Goal: Task Accomplishment & Management: Use online tool/utility

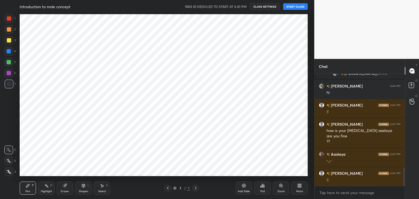
scroll to position [575, 0]
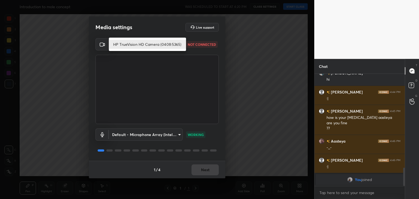
click at [148, 44] on body "1 2 3 4 5 6 7 C X Z C X Z E E Erase all H H Introduction to mole concept WAS SC…" at bounding box center [209, 99] width 419 height 199
click at [148, 44] on li "HP TrueVision HD Camera (0408:5365)" at bounding box center [147, 44] width 77 height 9
type input "5c80a9e19d2e9e2fe24967a74ee7a2edf476ae3d53d3cf9234d22635c968b3c5"
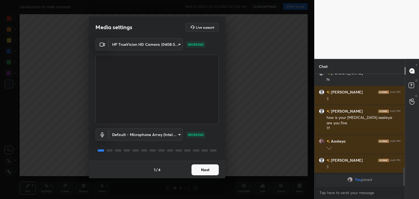
click at [202, 167] on button "Next" at bounding box center [205, 170] width 27 height 11
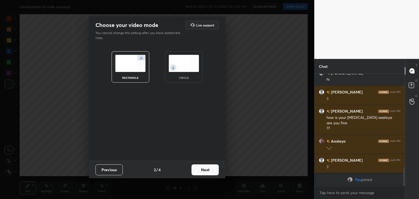
click at [189, 79] on div "circle" at bounding box center [184, 77] width 22 height 3
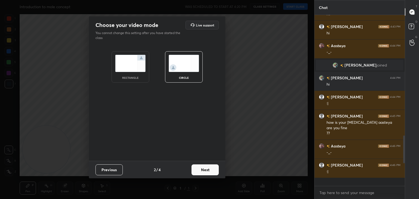
scroll to position [516, 0]
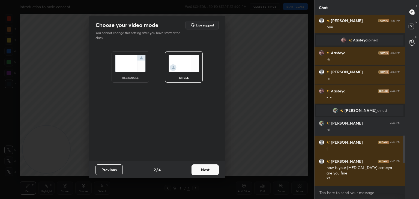
click at [204, 168] on button "Next" at bounding box center [205, 170] width 27 height 11
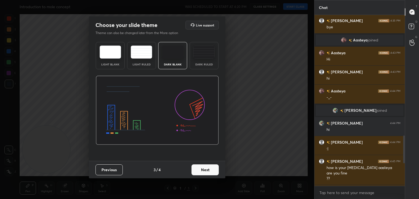
click at [208, 171] on button "Next" at bounding box center [205, 170] width 27 height 11
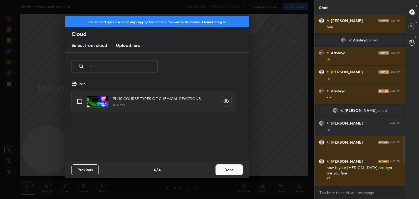
scroll to position [81, 175]
click at [133, 47] on h3 "Upload new" at bounding box center [128, 45] width 25 height 7
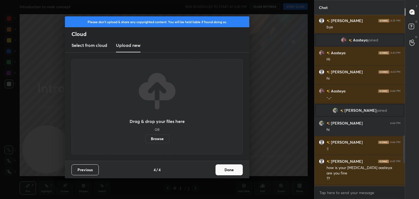
click at [158, 138] on label "Browse" at bounding box center [157, 139] width 24 height 9
click at [145, 138] on input "Browse" at bounding box center [145, 139] width 0 height 9
click at [224, 166] on button "Done" at bounding box center [229, 170] width 27 height 11
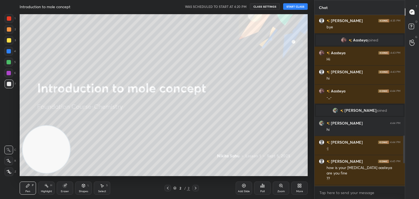
click at [290, 5] on button "START CLASS" at bounding box center [295, 6] width 25 height 7
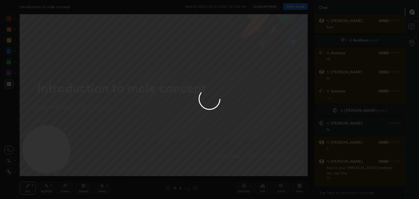
type textarea "x"
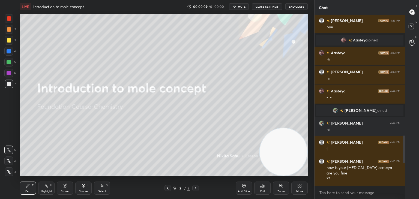
drag, startPoint x: 53, startPoint y: 144, endPoint x: 291, endPoint y: 154, distance: 239.0
click at [291, 154] on video at bounding box center [283, 151] width 47 height 47
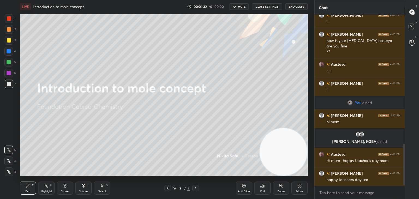
scroll to position [543, 0]
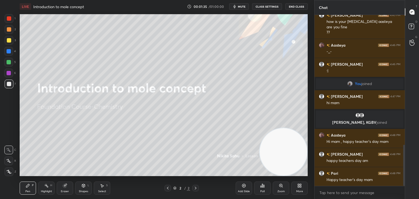
click at [296, 190] on div "More" at bounding box center [299, 191] width 7 height 3
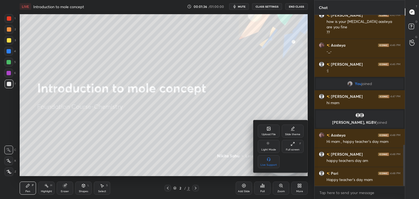
click at [264, 131] on div "Upload File" at bounding box center [269, 131] width 22 height 13
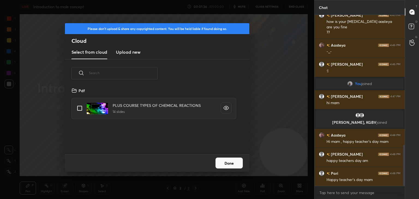
scroll to position [67, 175]
click at [135, 54] on h3 "Upload new" at bounding box center [128, 52] width 25 height 7
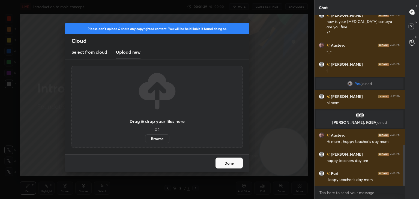
click at [158, 140] on label "Browse" at bounding box center [157, 139] width 24 height 9
click at [145, 140] on input "Browse" at bounding box center [145, 139] width 0 height 9
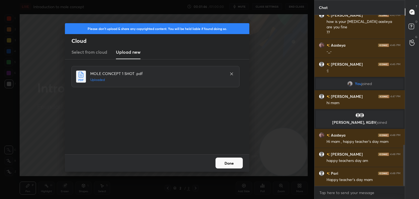
click at [228, 159] on button "Done" at bounding box center [229, 163] width 27 height 11
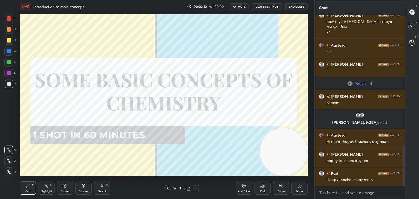
click at [244, 185] on icon at bounding box center [244, 186] width 2 height 2
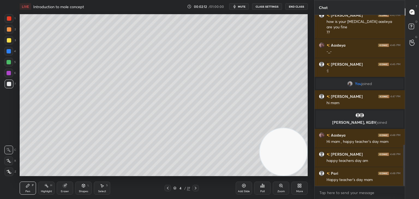
drag, startPoint x: 8, startPoint y: 173, endPoint x: 16, endPoint y: 164, distance: 11.8
click at [8, 172] on icon at bounding box center [9, 172] width 5 height 4
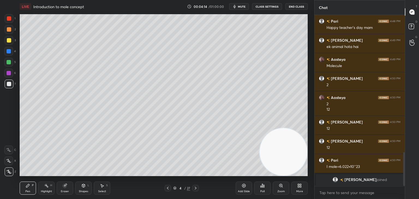
scroll to position [676, 0]
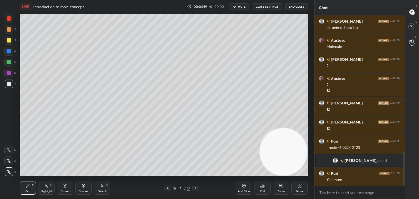
click at [195, 188] on icon at bounding box center [196, 188] width 4 height 4
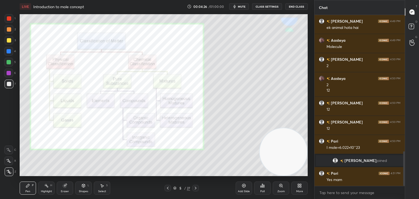
drag, startPoint x: 11, startPoint y: 19, endPoint x: 15, endPoint y: 19, distance: 4.6
click at [11, 19] on div at bounding box center [9, 18] width 9 height 9
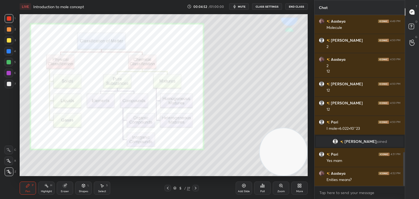
scroll to position [701, 0]
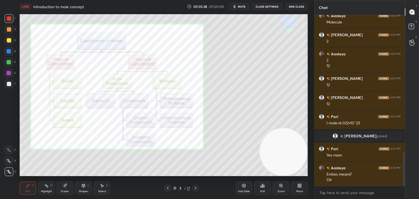
click at [9, 83] on div at bounding box center [9, 84] width 4 height 4
click at [10, 20] on div at bounding box center [9, 18] width 4 height 4
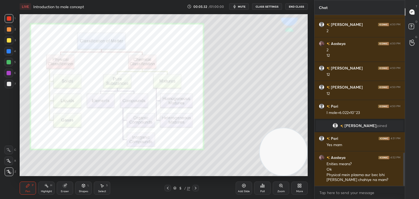
click at [19, 46] on div "Setting up your live class Poll for secs No correct answer Start poll" at bounding box center [163, 95] width 293 height 164
click at [11, 40] on div at bounding box center [9, 40] width 4 height 4
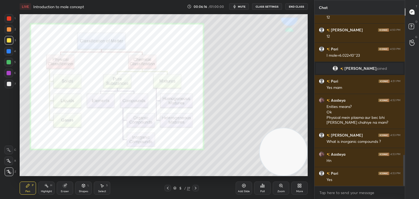
scroll to position [788, 0]
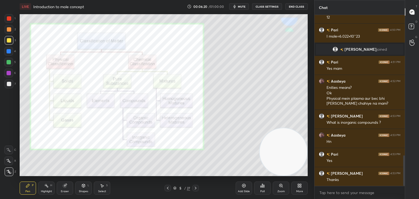
click at [195, 187] on icon at bounding box center [196, 188] width 4 height 4
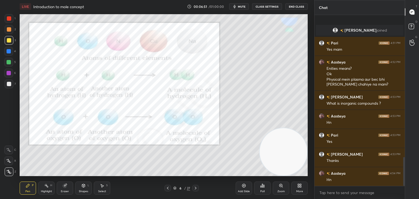
scroll to position [845, 0]
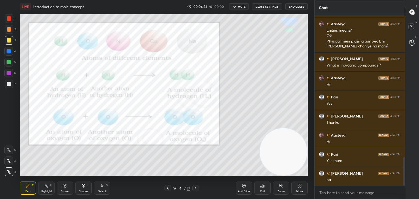
click at [244, 187] on icon at bounding box center [244, 186] width 4 height 4
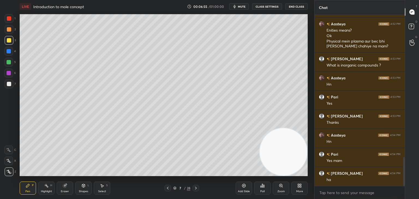
click at [7, 83] on div at bounding box center [9, 84] width 4 height 4
click at [9, 41] on div at bounding box center [9, 40] width 4 height 4
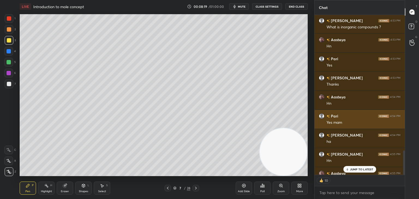
scroll to position [894, 0]
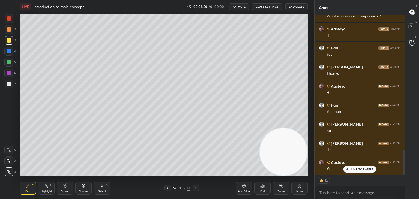
click at [350, 168] on p "JUMP TO LATEST" at bounding box center [361, 169] width 23 height 3
click at [196, 189] on icon at bounding box center [196, 188] width 4 height 4
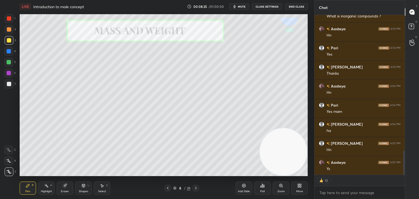
click at [196, 189] on icon at bounding box center [196, 188] width 4 height 4
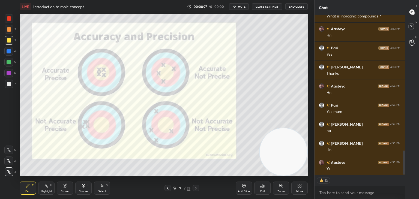
click at [166, 190] on icon at bounding box center [168, 188] width 4 height 4
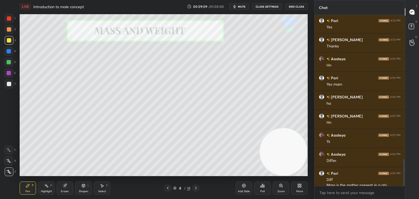
scroll to position [927, 0]
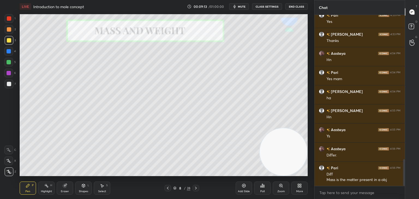
click at [10, 83] on div at bounding box center [9, 84] width 4 height 4
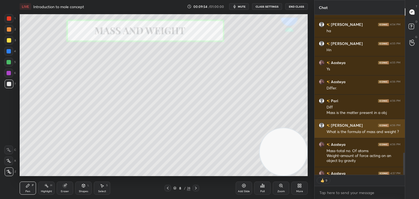
scroll to position [1005, 0]
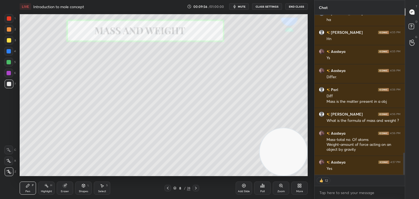
click at [196, 187] on icon at bounding box center [196, 188] width 4 height 4
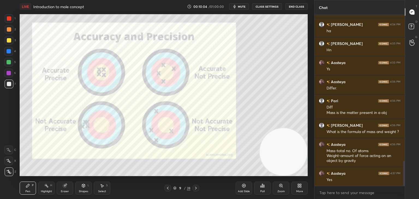
scroll to position [169, 89]
click at [194, 189] on icon at bounding box center [196, 188] width 4 height 4
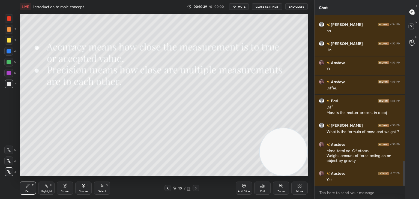
click at [166, 188] on icon at bounding box center [168, 188] width 4 height 4
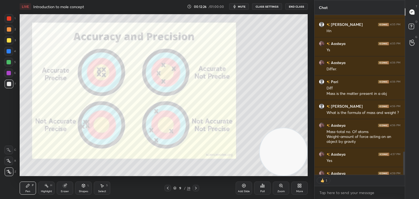
scroll to position [2, 2]
click at [194, 189] on icon at bounding box center [196, 188] width 4 height 4
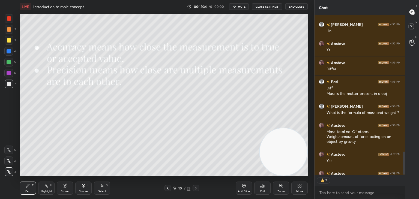
click at [194, 189] on icon at bounding box center [196, 188] width 4 height 4
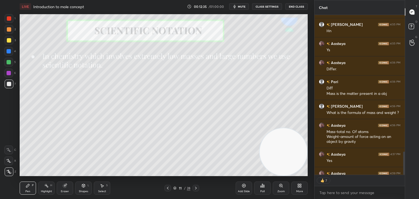
click at [194, 189] on icon at bounding box center [196, 188] width 4 height 4
click at [167, 187] on icon at bounding box center [168, 188] width 4 height 4
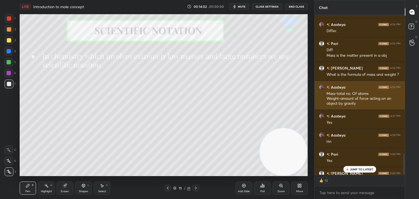
scroll to position [1062, 0]
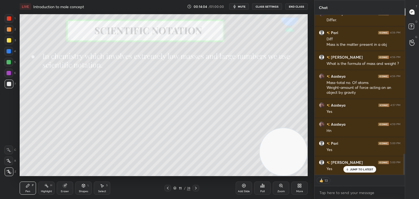
click at [349, 168] on icon at bounding box center [348, 169] width 4 height 3
click at [197, 188] on icon at bounding box center [196, 188] width 4 height 4
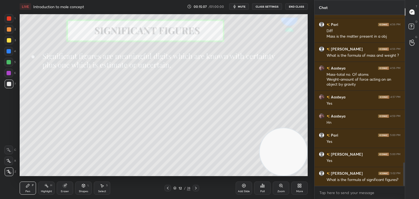
scroll to position [1076, 0]
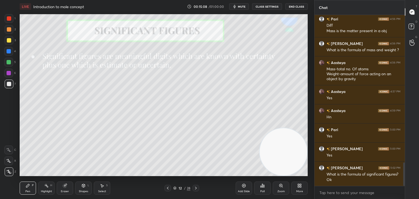
click at [197, 188] on icon at bounding box center [196, 188] width 4 height 4
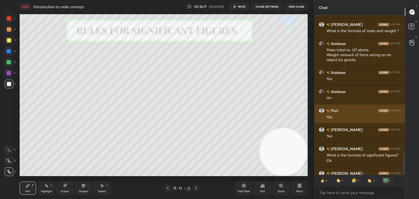
scroll to position [1106, 0]
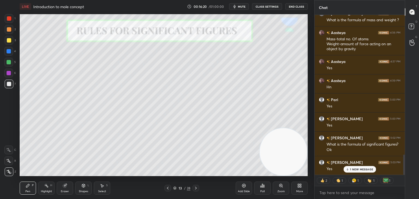
click at [352, 167] on div "1 NEW MESSAGE" at bounding box center [360, 169] width 32 height 7
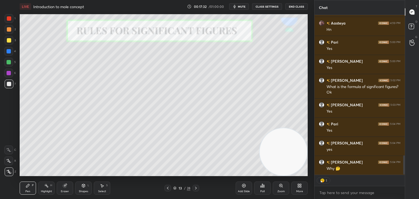
scroll to position [1182, 0]
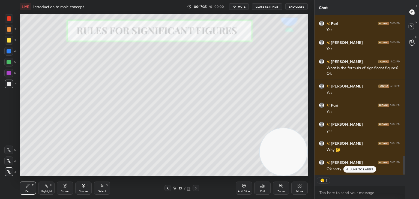
click at [353, 168] on p "JUMP TO LATEST" at bounding box center [361, 169] width 23 height 3
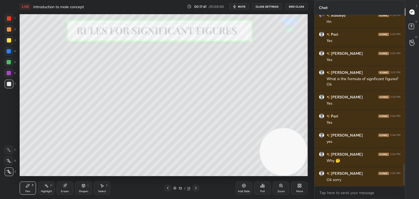
scroll to position [2, 2]
click at [194, 188] on icon at bounding box center [196, 188] width 4 height 4
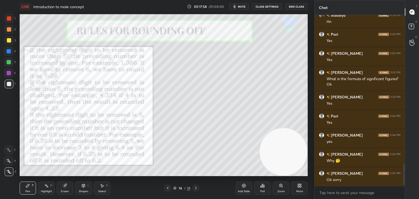
scroll to position [1191, 0]
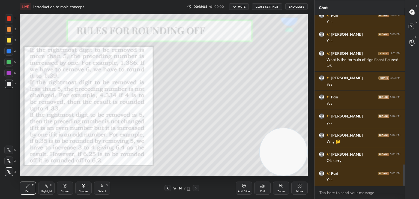
click at [11, 20] on div at bounding box center [9, 18] width 9 height 9
click at [67, 187] on icon at bounding box center [65, 186] width 4 height 4
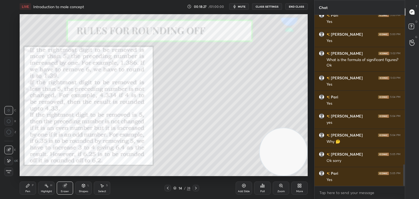
drag, startPoint x: 30, startPoint y: 188, endPoint x: 31, endPoint y: 177, distance: 10.9
click at [30, 188] on div "Pen P" at bounding box center [28, 188] width 16 height 13
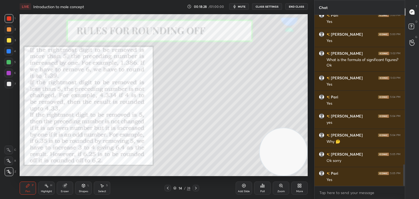
click at [9, 41] on div at bounding box center [9, 40] width 4 height 4
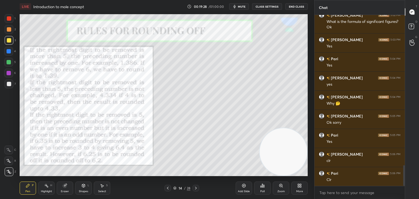
scroll to position [1248, 0]
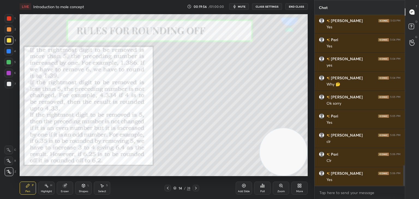
click at [66, 188] on icon at bounding box center [65, 186] width 4 height 4
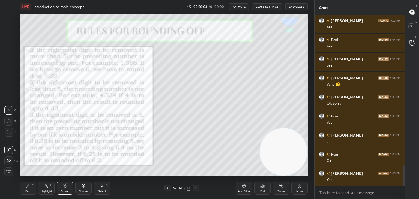
scroll to position [1267, 0]
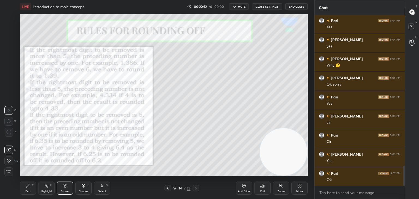
click at [32, 187] on div "P" at bounding box center [33, 185] width 2 height 3
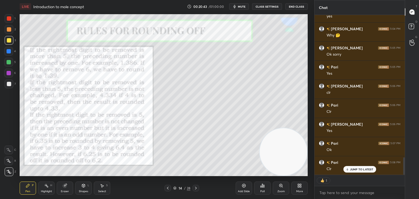
scroll to position [1316, 0]
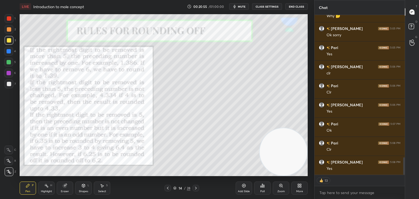
click at [195, 188] on icon at bounding box center [196, 188] width 4 height 4
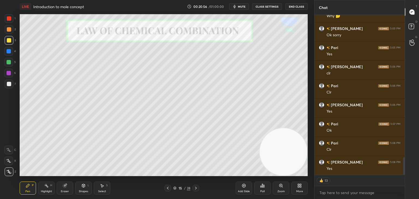
click at [195, 188] on icon at bounding box center [196, 188] width 4 height 4
click at [168, 188] on icon at bounding box center [168, 188] width 4 height 4
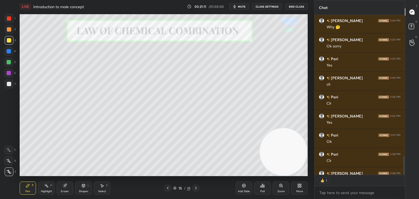
scroll to position [1335, 0]
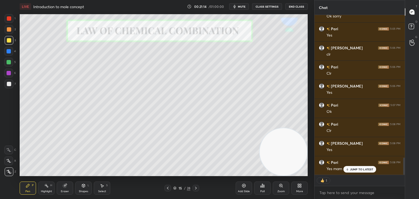
click at [358, 168] on p "JUMP TO LATEST" at bounding box center [361, 169] width 23 height 3
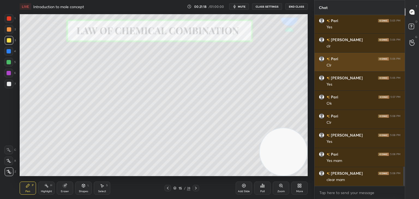
scroll to position [1343, 0]
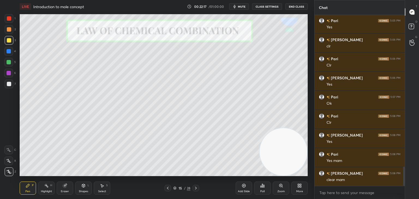
click at [196, 188] on icon at bounding box center [196, 188] width 4 height 4
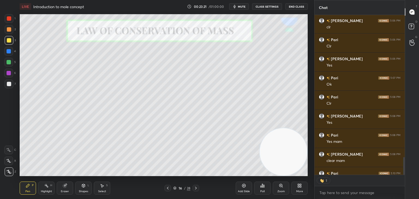
scroll to position [2, 2]
click at [197, 189] on icon at bounding box center [196, 188] width 4 height 4
click at [195, 188] on icon at bounding box center [196, 188] width 4 height 4
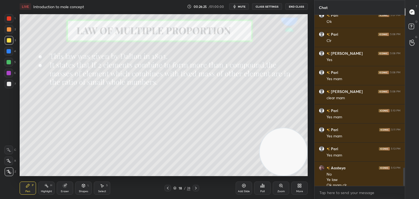
scroll to position [1431, 0]
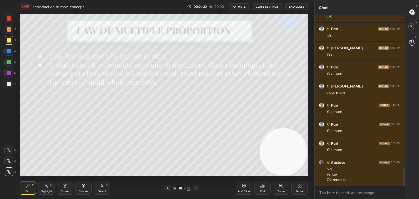
click at [196, 189] on icon at bounding box center [196, 188] width 2 height 3
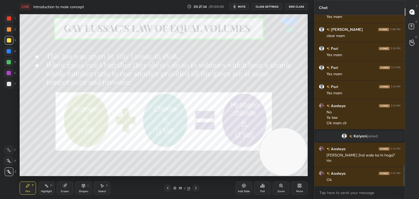
scroll to position [1269, 0]
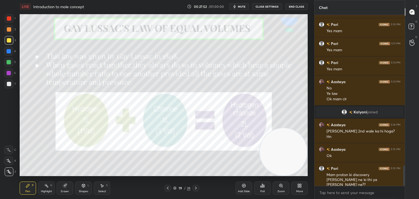
click at [197, 190] on icon at bounding box center [196, 188] width 4 height 4
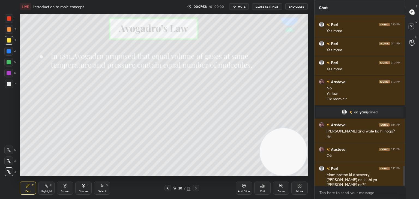
scroll to position [1274, 0]
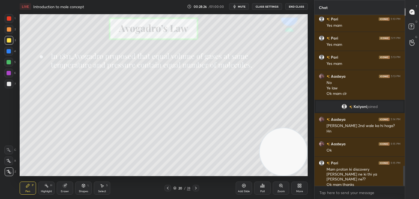
click at [194, 188] on icon at bounding box center [196, 188] width 4 height 4
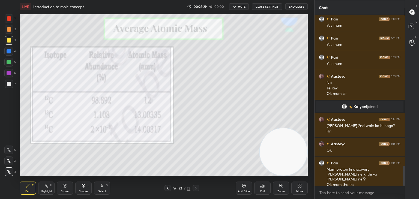
click at [167, 187] on icon at bounding box center [168, 188] width 4 height 4
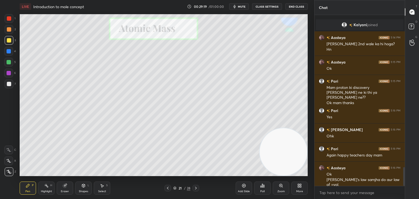
scroll to position [1375, 0]
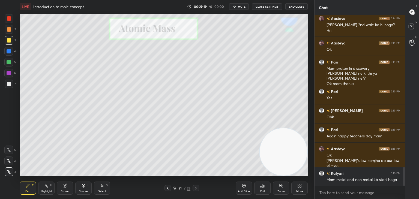
click at [169, 187] on icon at bounding box center [168, 188] width 4 height 4
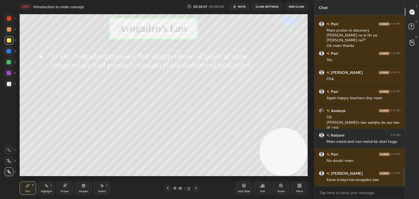
scroll to position [1432, 0]
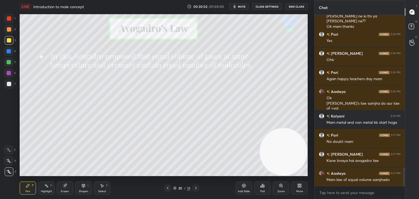
click at [290, 6] on button "End Class" at bounding box center [296, 6] width 22 height 7
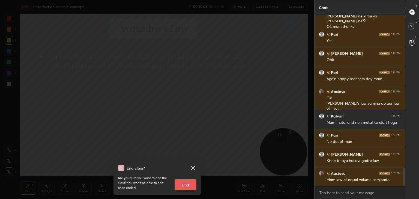
click at [183, 187] on button "End" at bounding box center [186, 185] width 22 height 11
type textarea "x"
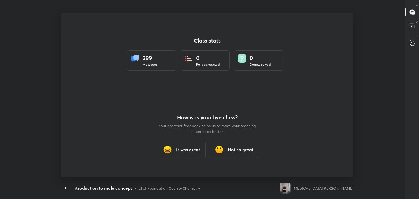
scroll to position [164, 415]
